Goal: Information Seeking & Learning: Learn about a topic

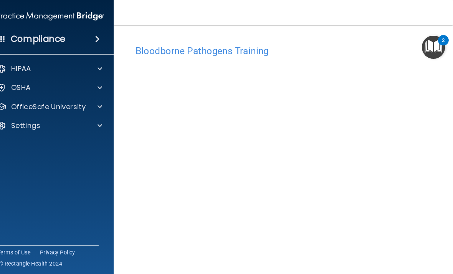
scroll to position [35, 0]
click at [99, 104] on div at bounding box center [108, 103] width 19 height 9
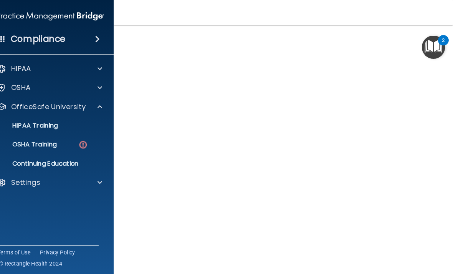
click at [69, 140] on div "OSHA Training" at bounding box center [57, 141] width 105 height 8
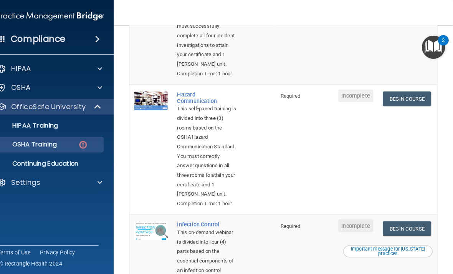
scroll to position [134, 0]
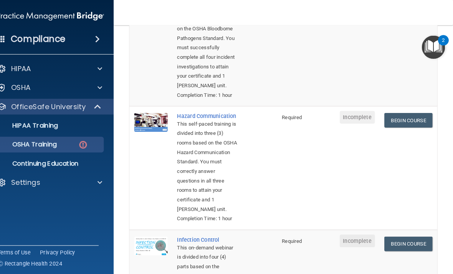
click at [413, 124] on link "Begin Course" at bounding box center [409, 117] width 47 height 14
click at [411, 124] on link "Begin Course" at bounding box center [409, 117] width 47 height 14
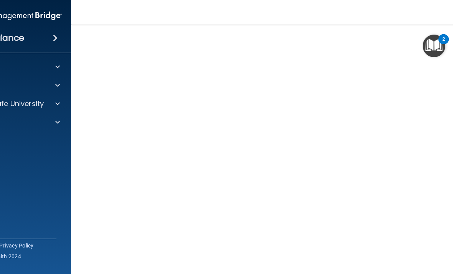
scroll to position [50, 0]
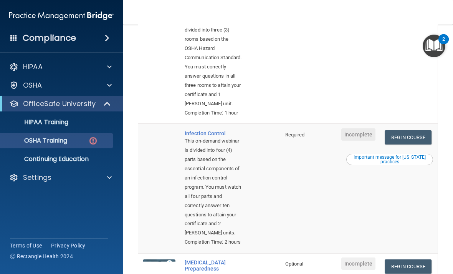
scroll to position [258, 0]
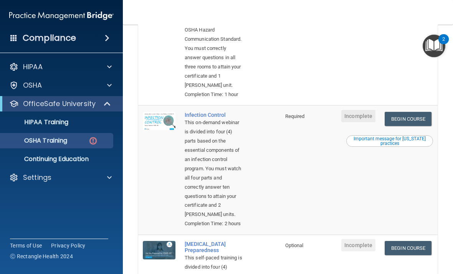
click at [427, 126] on link "Begin Course" at bounding box center [408, 119] width 47 height 14
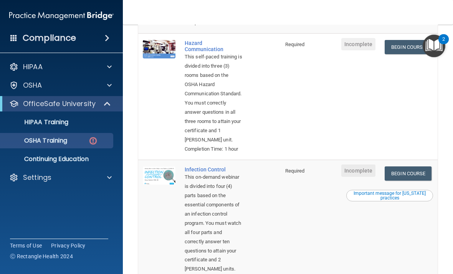
scroll to position [200, 0]
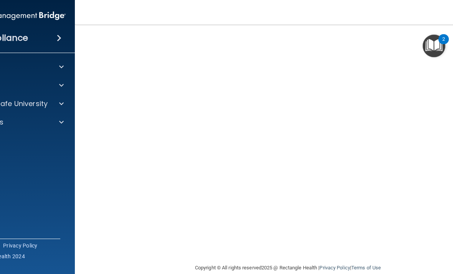
scroll to position [36, 0]
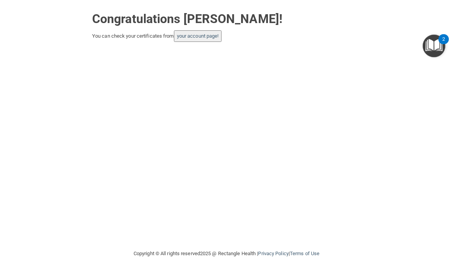
click at [198, 38] on link "your account page!" at bounding box center [198, 36] width 42 height 6
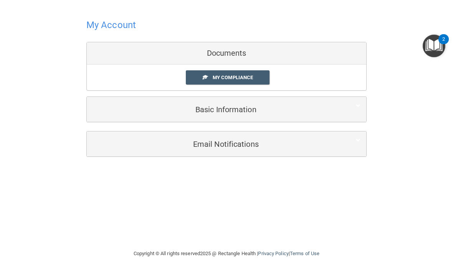
click at [366, 145] on div "Email Notifications" at bounding box center [227, 143] width 280 height 17
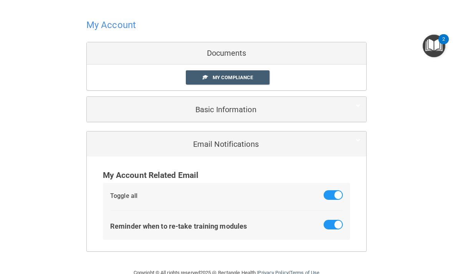
click at [429, 49] on img "Open Resource Center, 2 new notifications" at bounding box center [434, 46] width 23 height 23
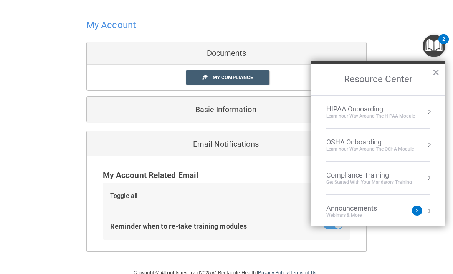
click at [119, 25] on h4 "My Account" at bounding box center [111, 25] width 50 height 10
click at [437, 72] on button "×" at bounding box center [436, 72] width 7 height 12
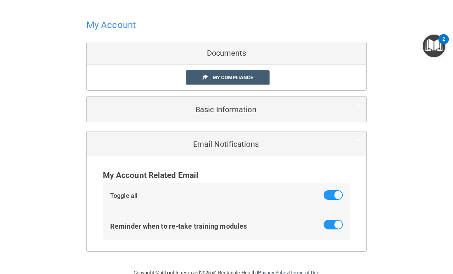
click at [101, 30] on h4 "My Account" at bounding box center [111, 25] width 50 height 10
click at [105, 27] on h4 "My Account" at bounding box center [111, 25] width 50 height 10
click at [112, 27] on h4 "My Account" at bounding box center [111, 25] width 50 height 10
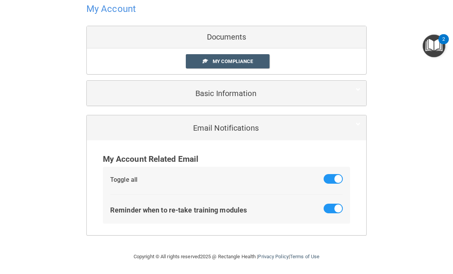
scroll to position [16, 0]
click at [214, 63] on span "My Compliance" at bounding box center [233, 61] width 40 height 6
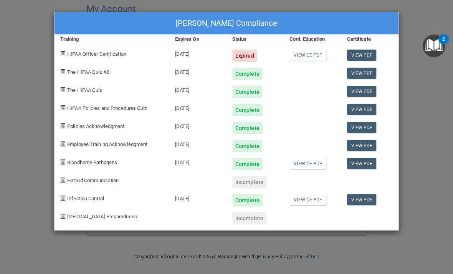
click at [60, 186] on div "Hazard Communication" at bounding box center [112, 179] width 115 height 18
click at [48, 197] on div "Jennefer Malpica's Compliance Training Expires On Status Cont. Education Certif…" at bounding box center [226, 137] width 453 height 274
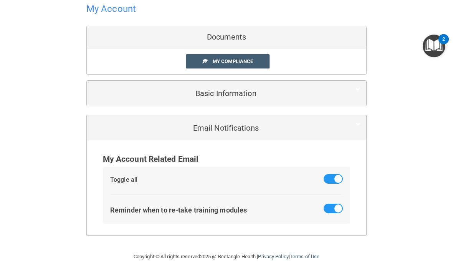
click at [46, 192] on div at bounding box center [226, 137] width 453 height 274
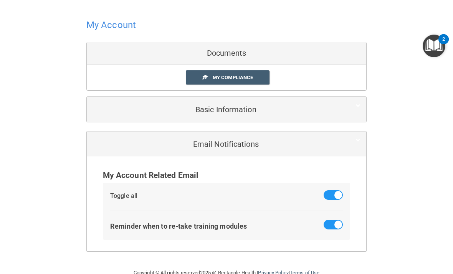
scroll to position [0, 0]
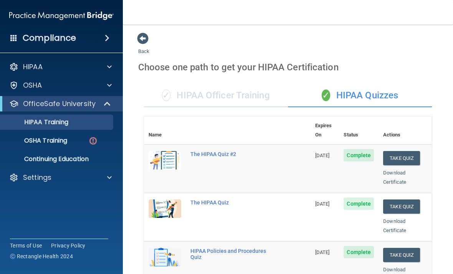
click at [37, 138] on p "OSHA Training" at bounding box center [36, 141] width 62 height 8
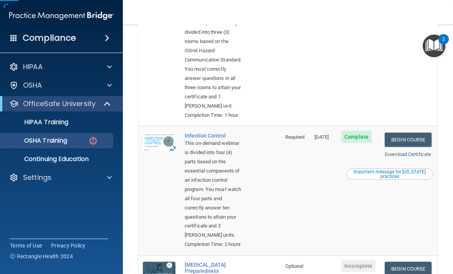
click at [42, 135] on link "OSHA Training" at bounding box center [52, 140] width 121 height 15
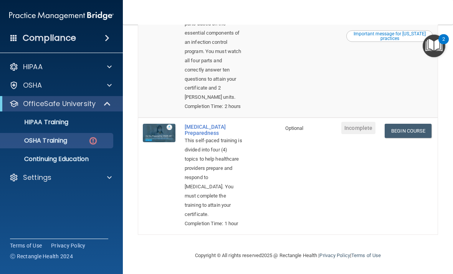
scroll to position [456, 0]
click at [402, 124] on link "Begin Course" at bounding box center [408, 131] width 47 height 14
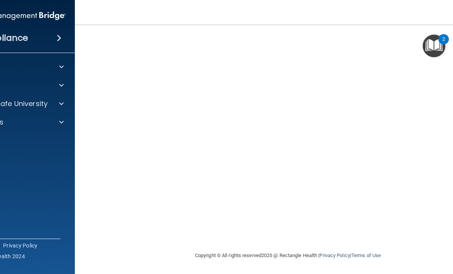
scroll to position [55, 0]
click at [61, 105] on span at bounding box center [61, 103] width 5 height 9
click at [62, 211] on div "Compliance HIPAA Documents and Policies Report an Incident Business Associates …" at bounding box center [13, 137] width 123 height 274
